Goal: Complete application form

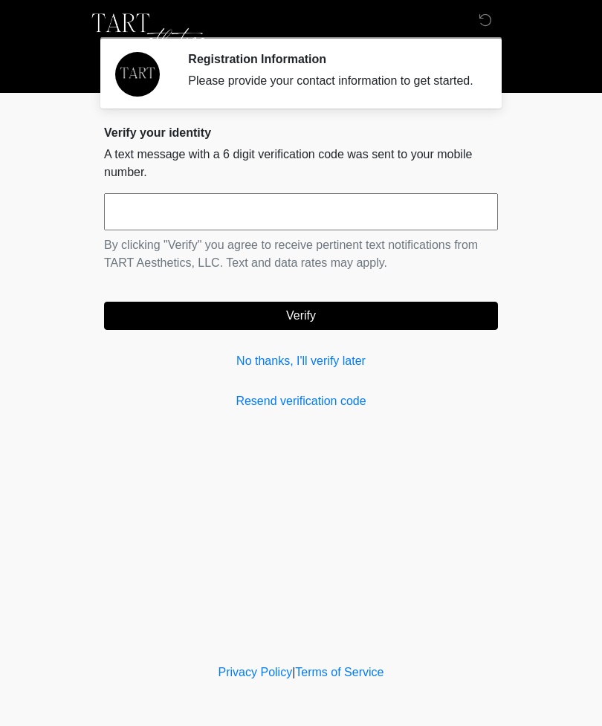
click at [308, 230] on input "text" at bounding box center [301, 211] width 394 height 37
type input "******"
click at [362, 322] on button "Verify" at bounding box center [301, 316] width 394 height 28
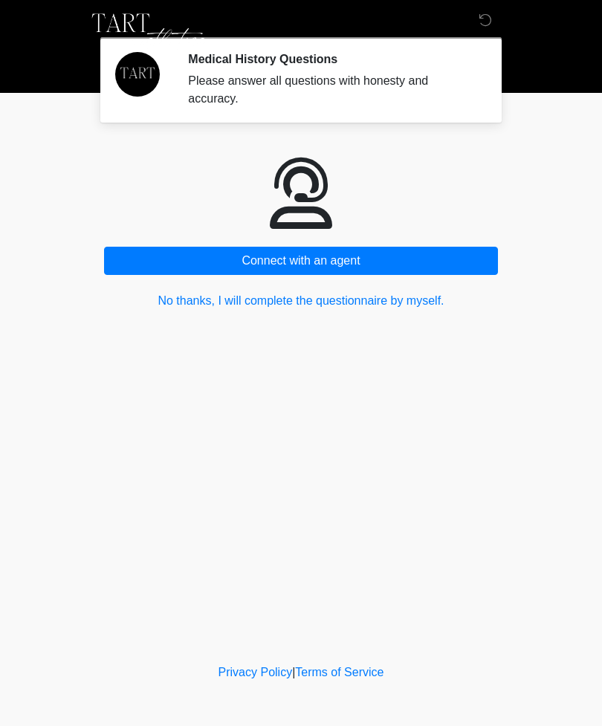
click at [372, 300] on button "No thanks, I will complete the questionnaire by myself." at bounding box center [301, 301] width 394 height 28
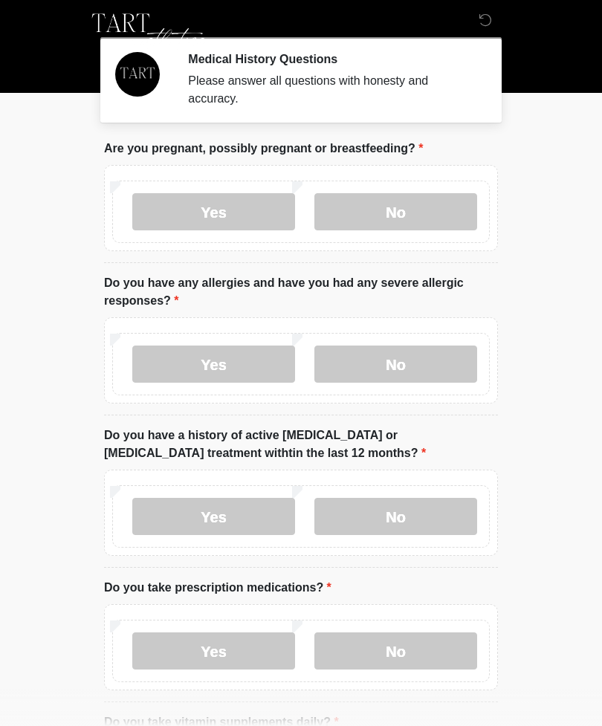
click at [404, 219] on label "No" at bounding box center [396, 211] width 163 height 37
click at [442, 363] on label "No" at bounding box center [396, 364] width 163 height 37
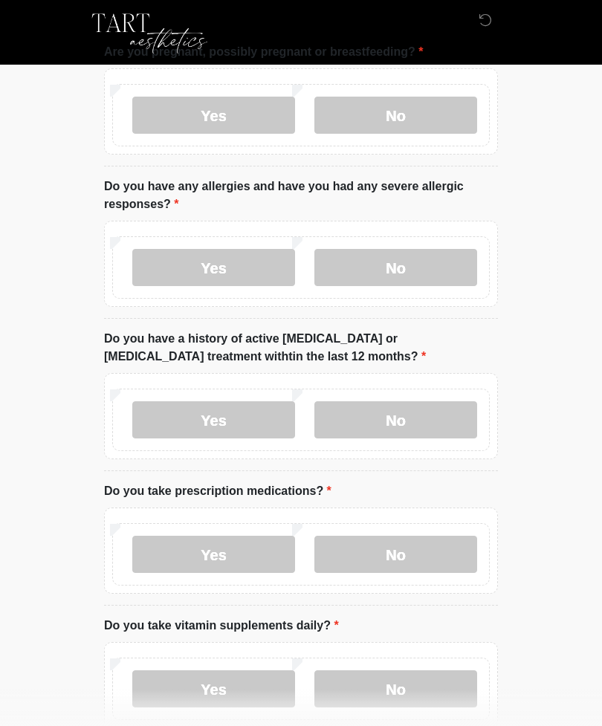
scroll to position [158, 0]
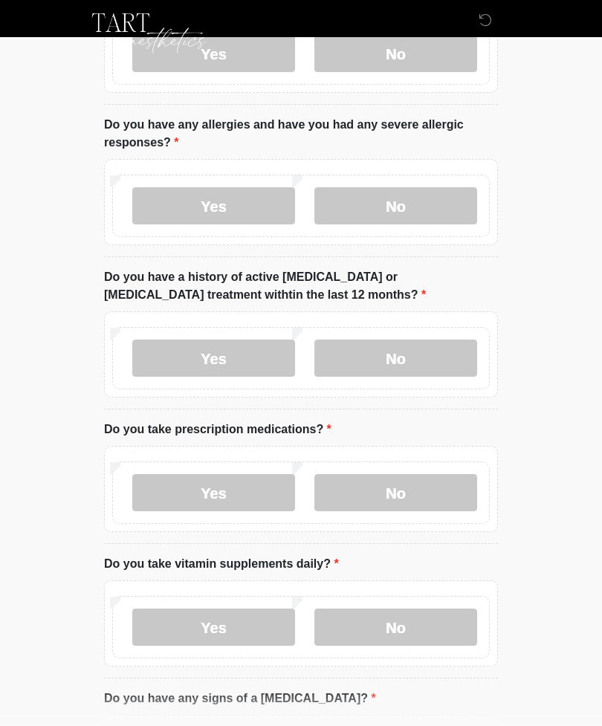
click at [428, 361] on label "No" at bounding box center [396, 359] width 163 height 37
click at [231, 498] on label "Yes" at bounding box center [213, 492] width 163 height 37
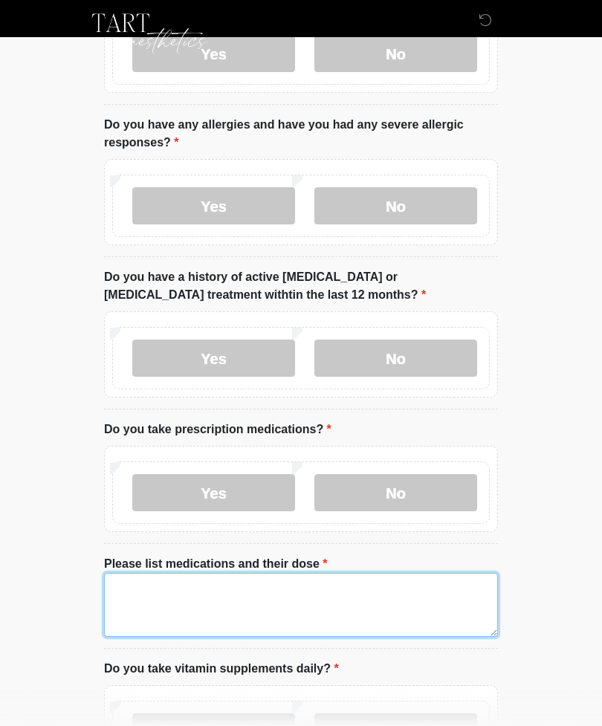
click at [231, 600] on textarea "Please list medications and their dose" at bounding box center [301, 605] width 394 height 64
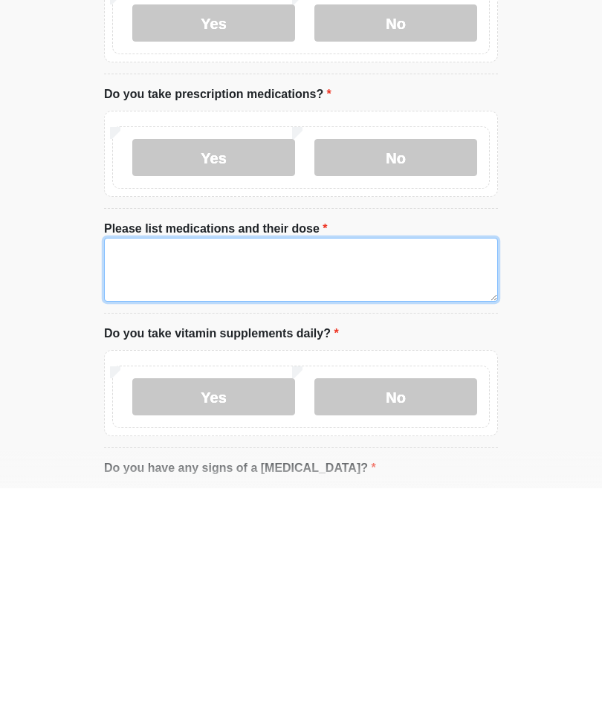
click at [144, 476] on textarea "Please list medications and their dose" at bounding box center [301, 508] width 394 height 64
click at [143, 476] on textarea "Please list medications and their dose" at bounding box center [301, 508] width 394 height 64
paste textarea "**********"
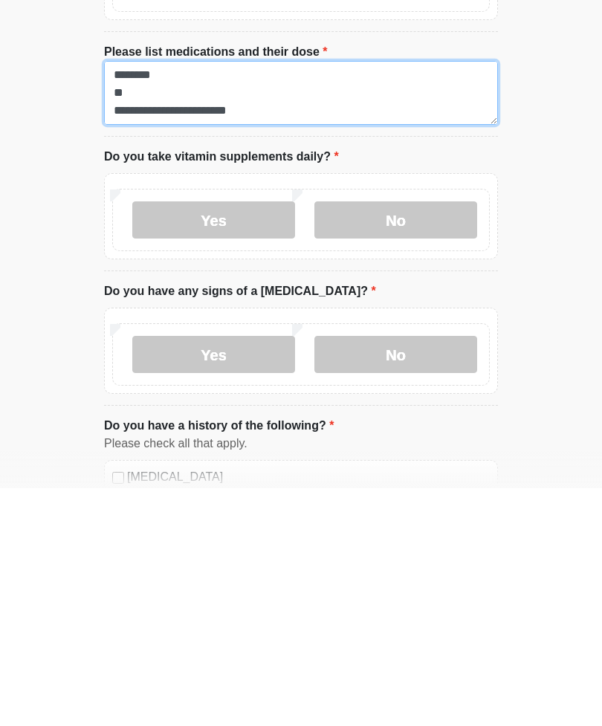
scroll to position [434, 0]
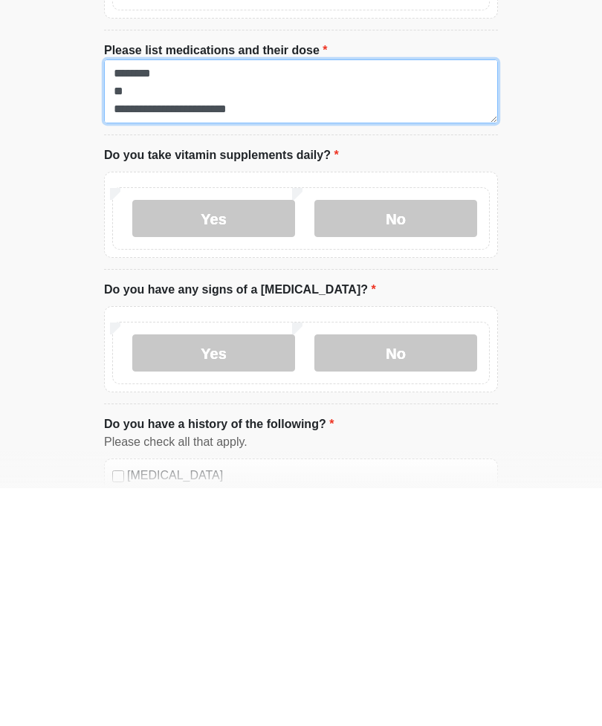
type textarea "**********"
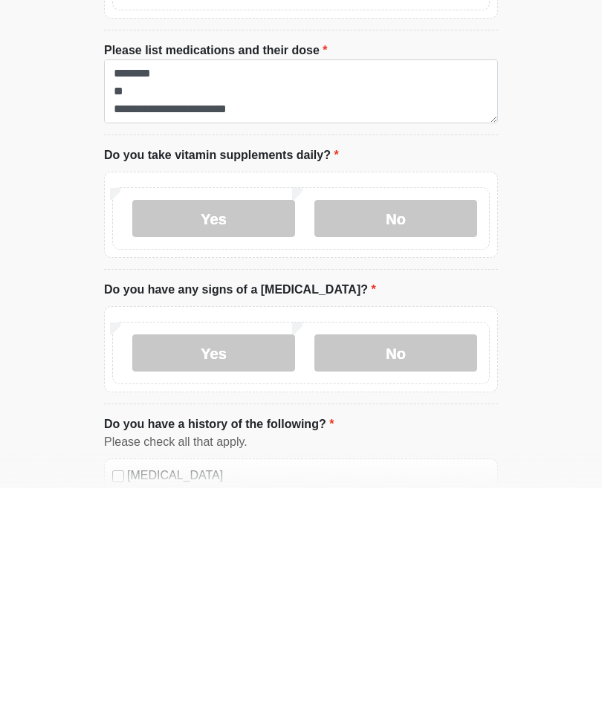
click at [237, 438] on label "Yes" at bounding box center [213, 456] width 163 height 37
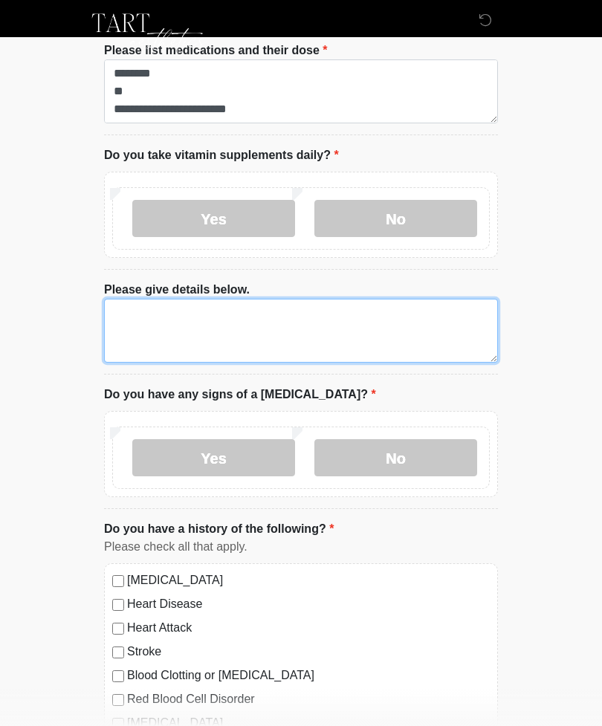
click at [151, 329] on textarea "Please give details below." at bounding box center [301, 331] width 394 height 64
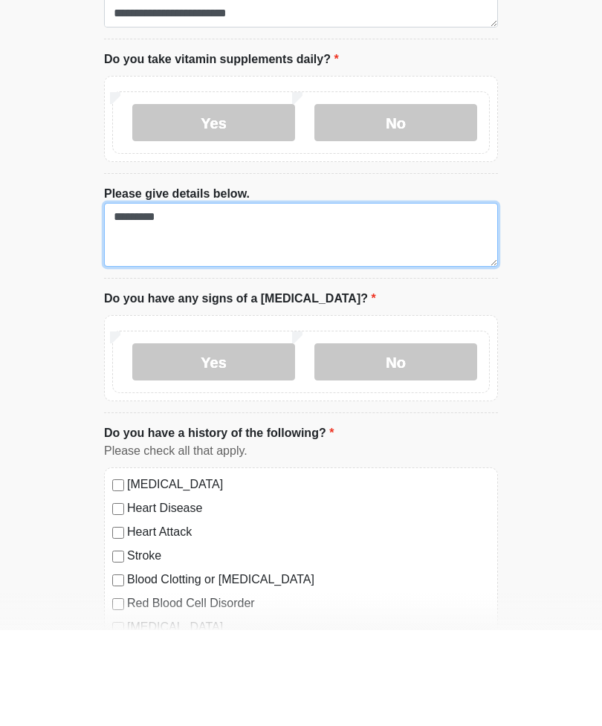
type textarea "*********"
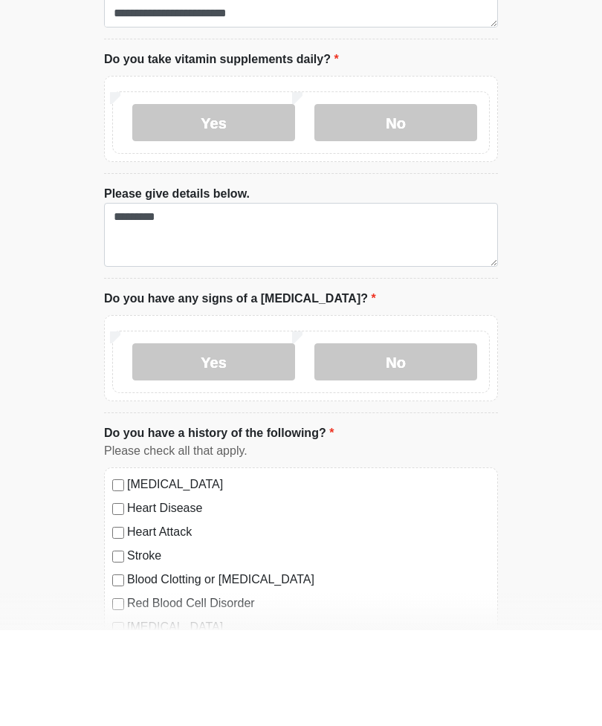
click at [440, 439] on label "No" at bounding box center [396, 457] width 163 height 37
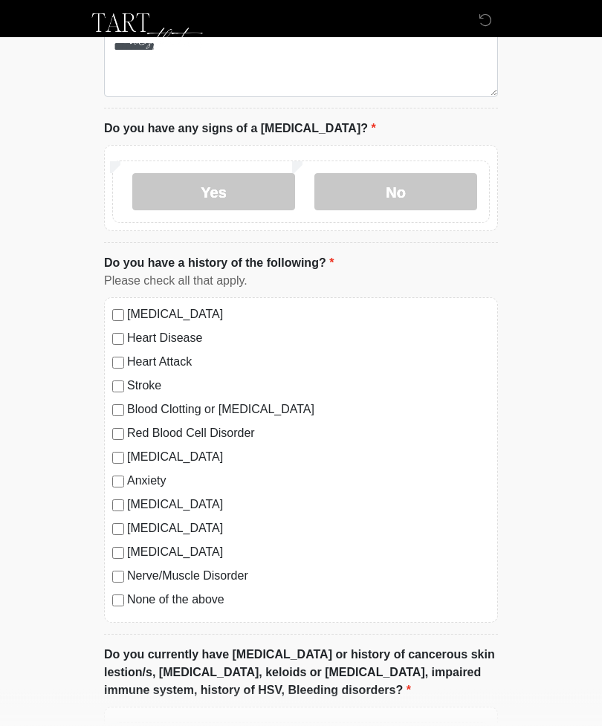
scroll to position [940, 0]
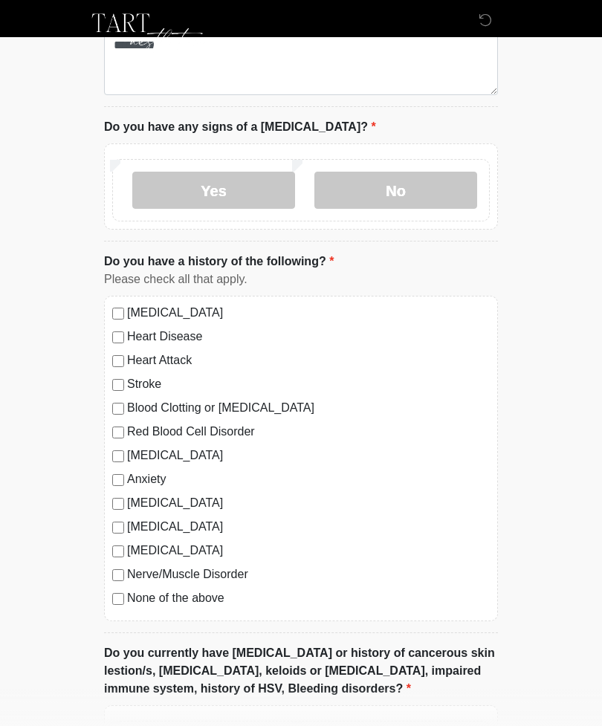
click at [135, 596] on label "None of the above" at bounding box center [308, 599] width 363 height 18
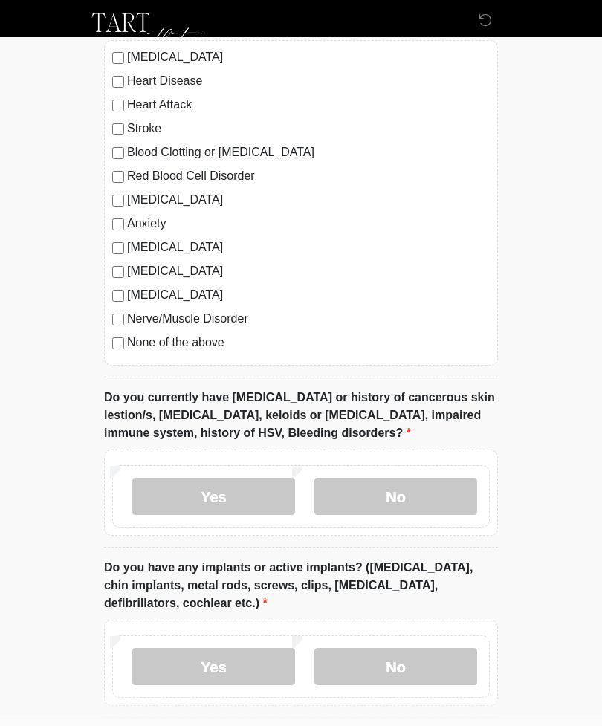
scroll to position [1199, 0]
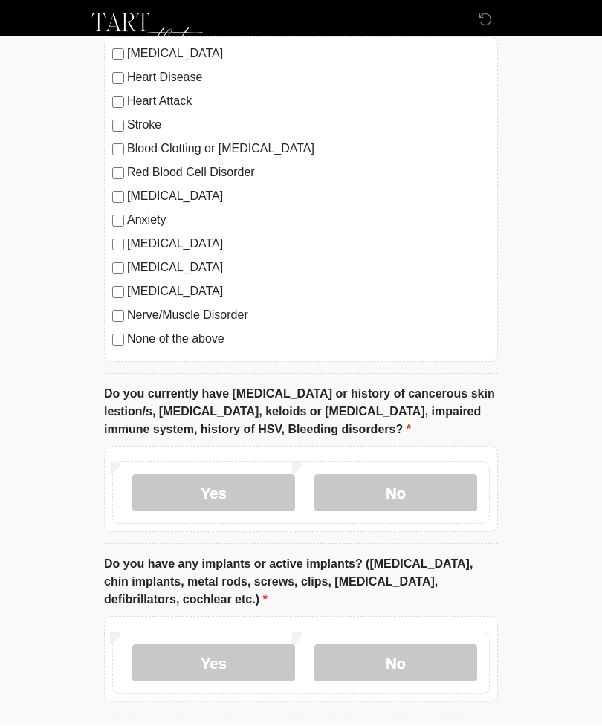
click at [381, 482] on label "No" at bounding box center [396, 493] width 163 height 37
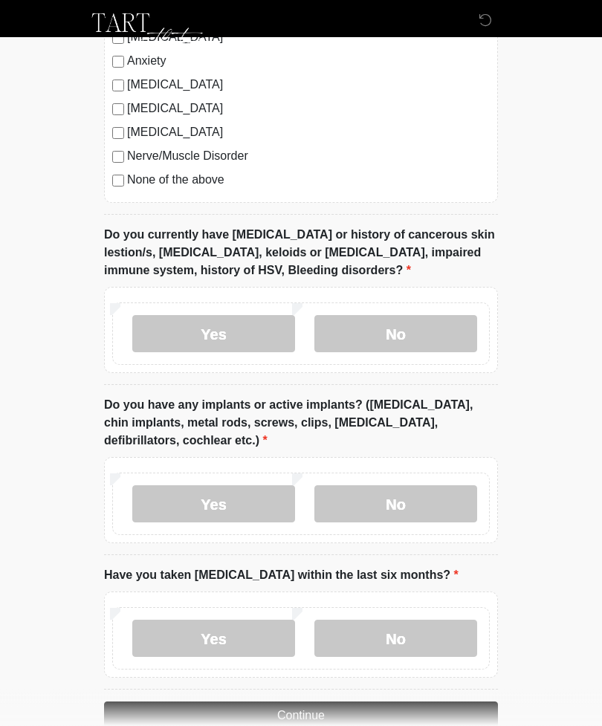
scroll to position [1390, 0]
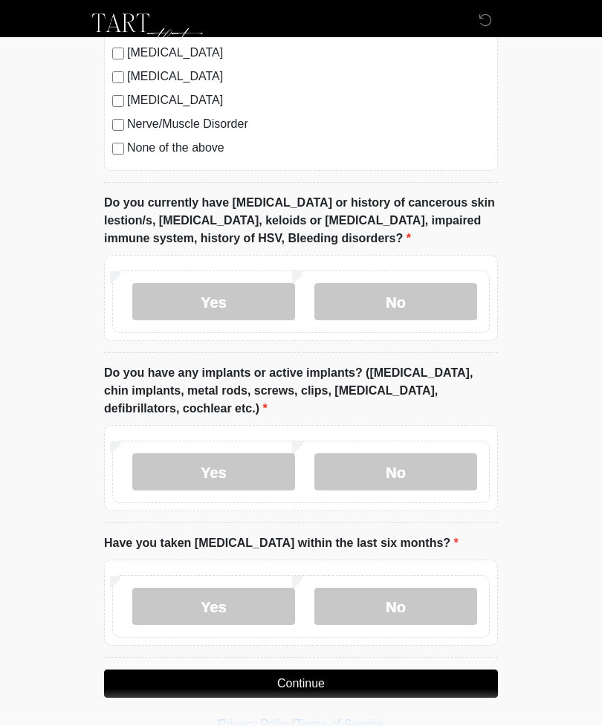
click at [429, 472] on label "No" at bounding box center [396, 472] width 163 height 37
click at [425, 599] on label "No" at bounding box center [396, 606] width 163 height 37
click at [375, 685] on button "Continue" at bounding box center [301, 684] width 394 height 28
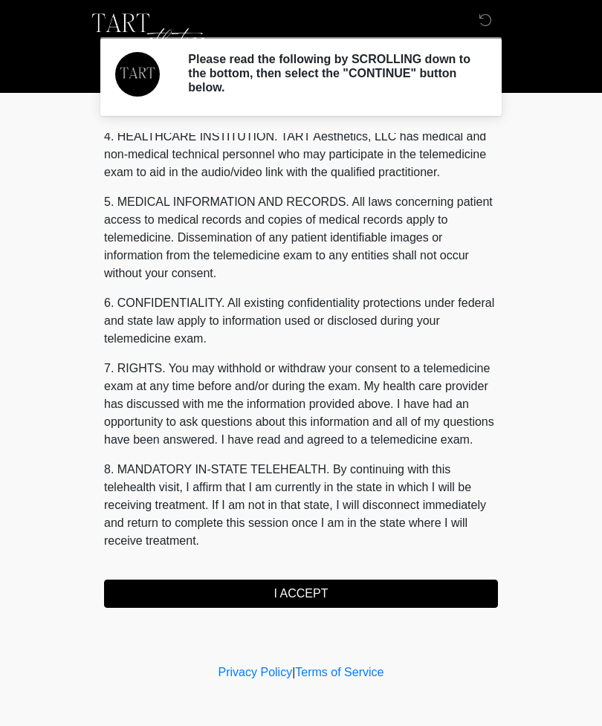
scroll to position [433, 0]
click at [419, 587] on button "I ACCEPT" at bounding box center [301, 594] width 394 height 28
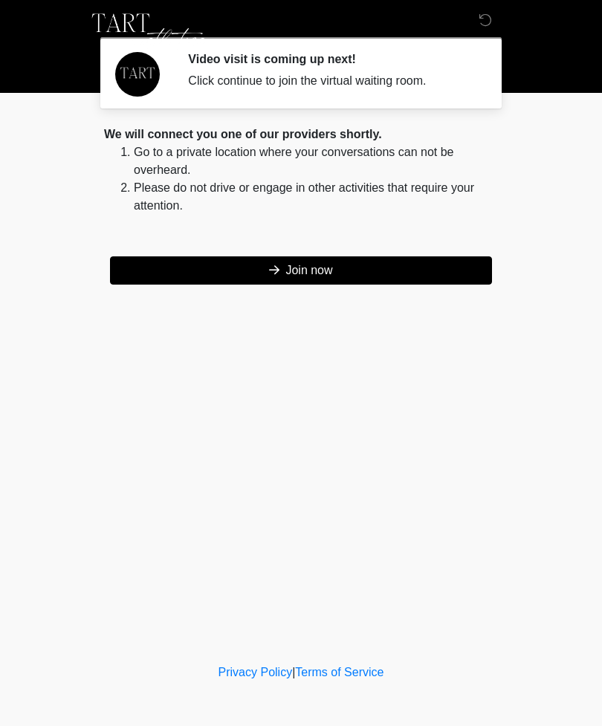
click at [378, 269] on button "Join now" at bounding box center [301, 271] width 382 height 28
